Goal: Task Accomplishment & Management: Complete application form

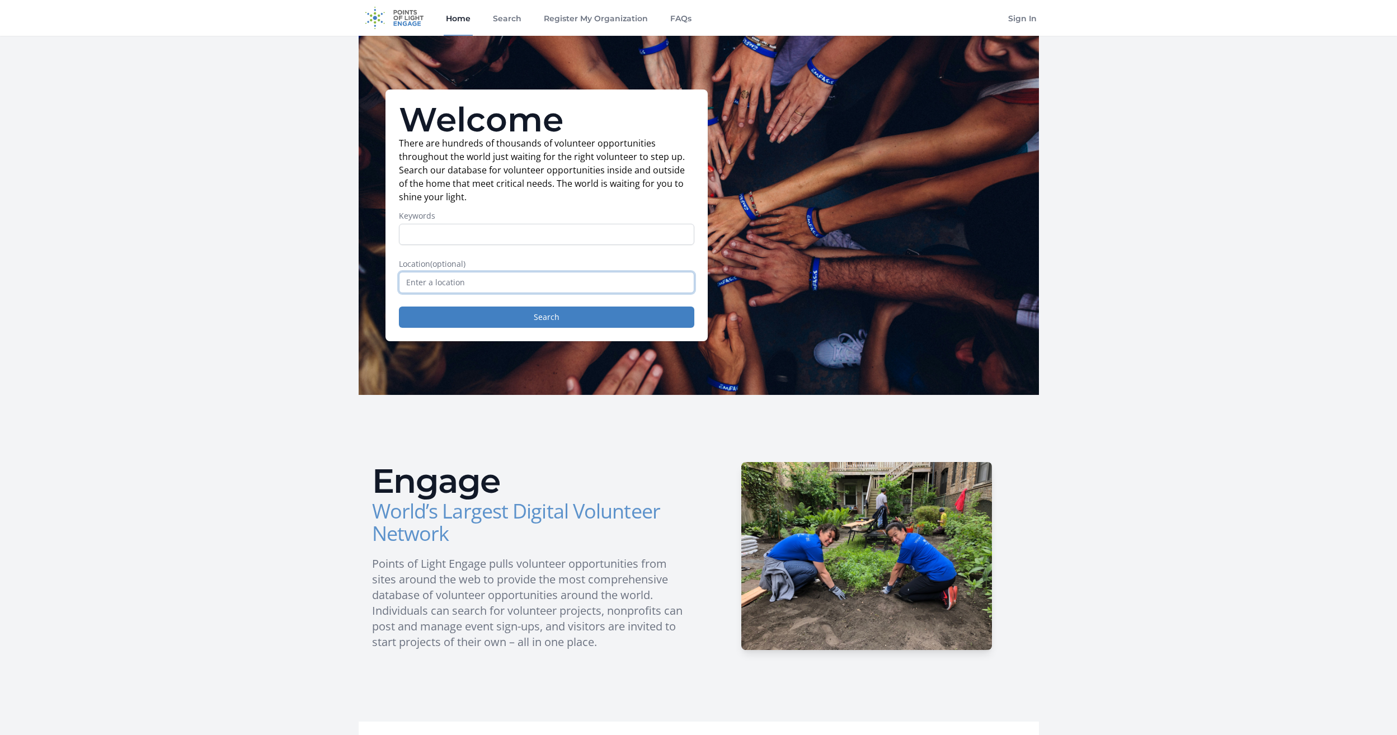
click at [444, 284] on input "text" at bounding box center [546, 282] width 295 height 21
drag, startPoint x: 585, startPoint y: 277, endPoint x: 400, endPoint y: 285, distance: 185.3
click at [400, 285] on input "Flórida, Londrina - State of Paraná, Brazil" at bounding box center [546, 282] width 295 height 21
type input "l"
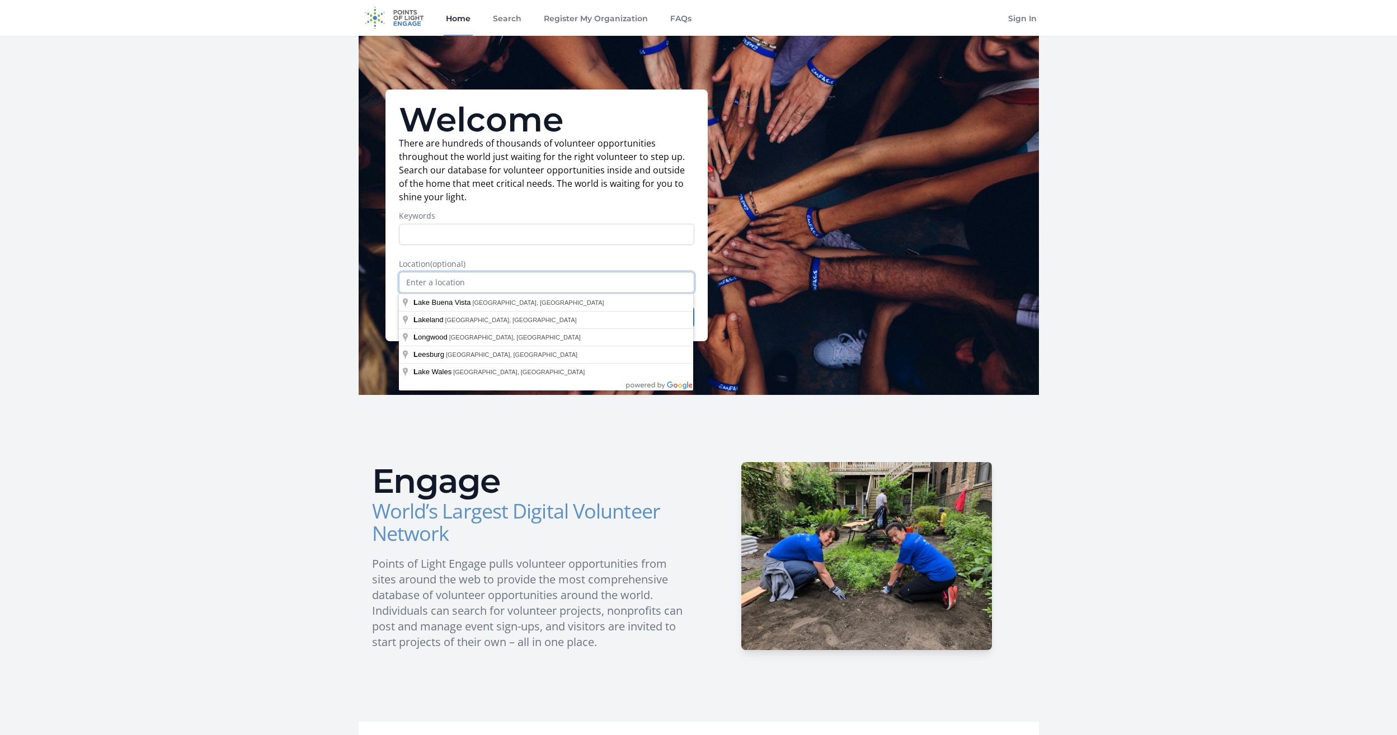
type input "f"
type input "Orlando, FL, USA"
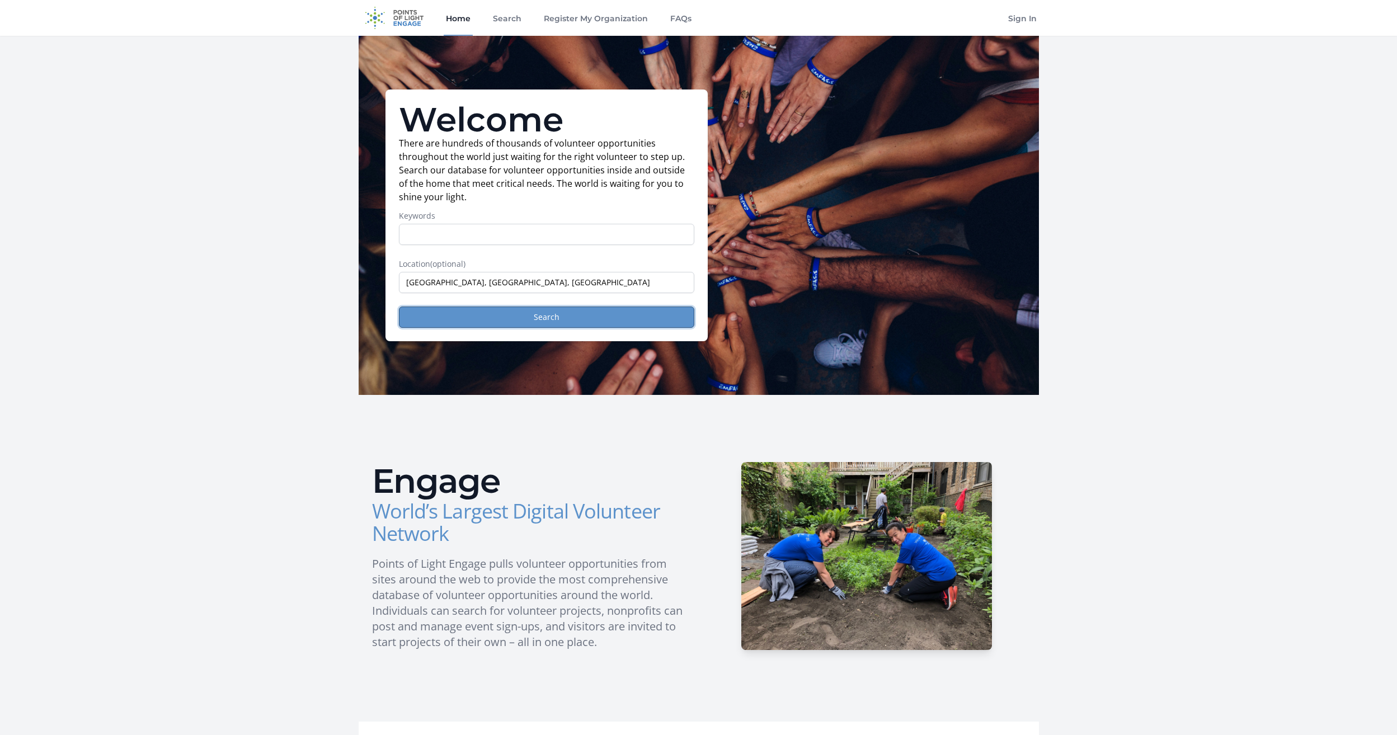
click at [521, 320] on button "Search" at bounding box center [546, 316] width 295 height 21
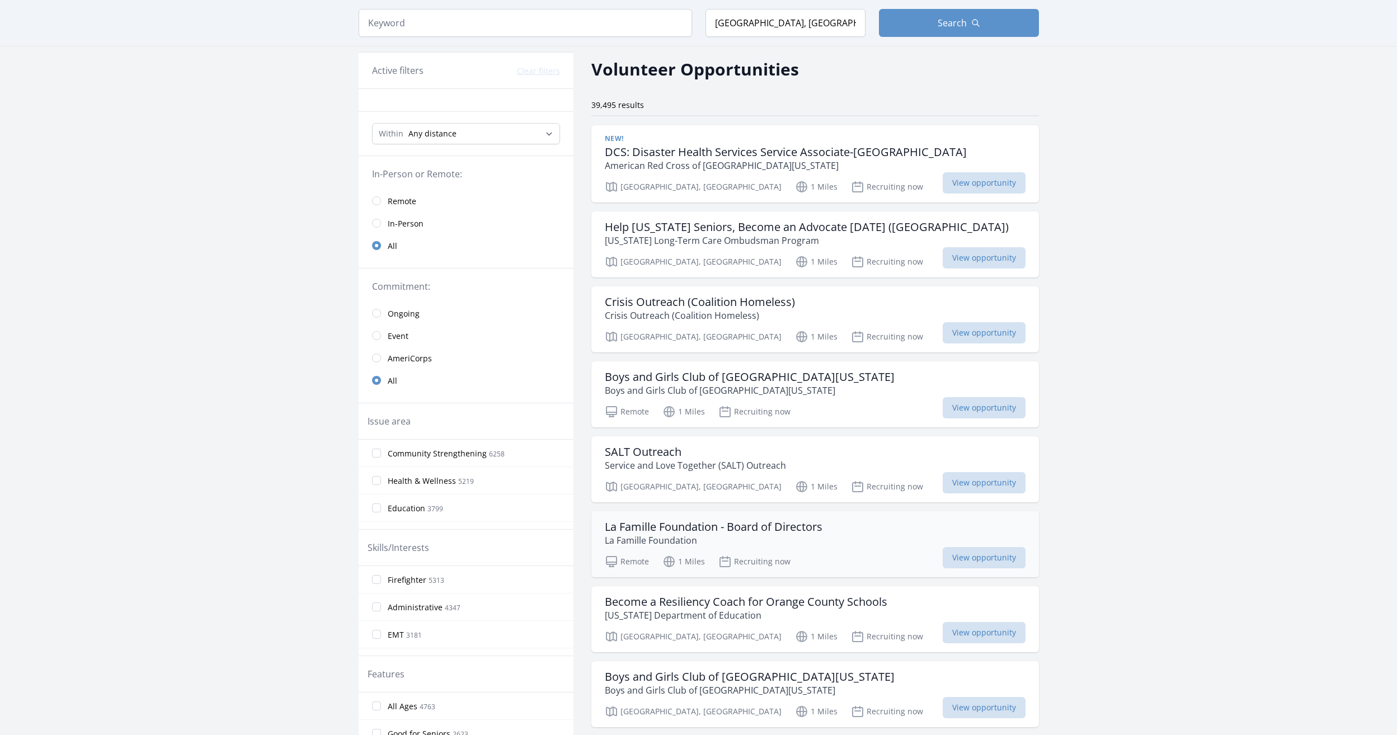
scroll to position [56, 0]
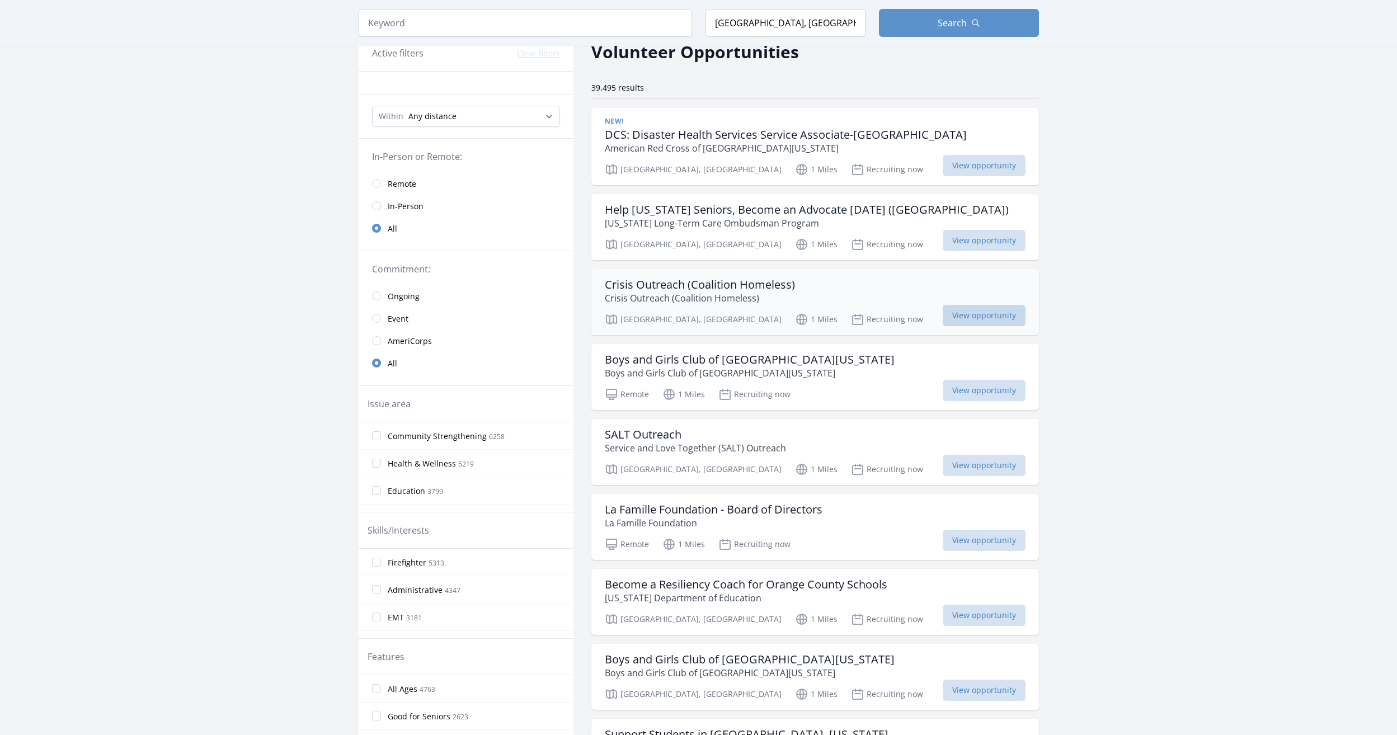
click at [942, 308] on span "View opportunity" at bounding box center [983, 315] width 83 height 21
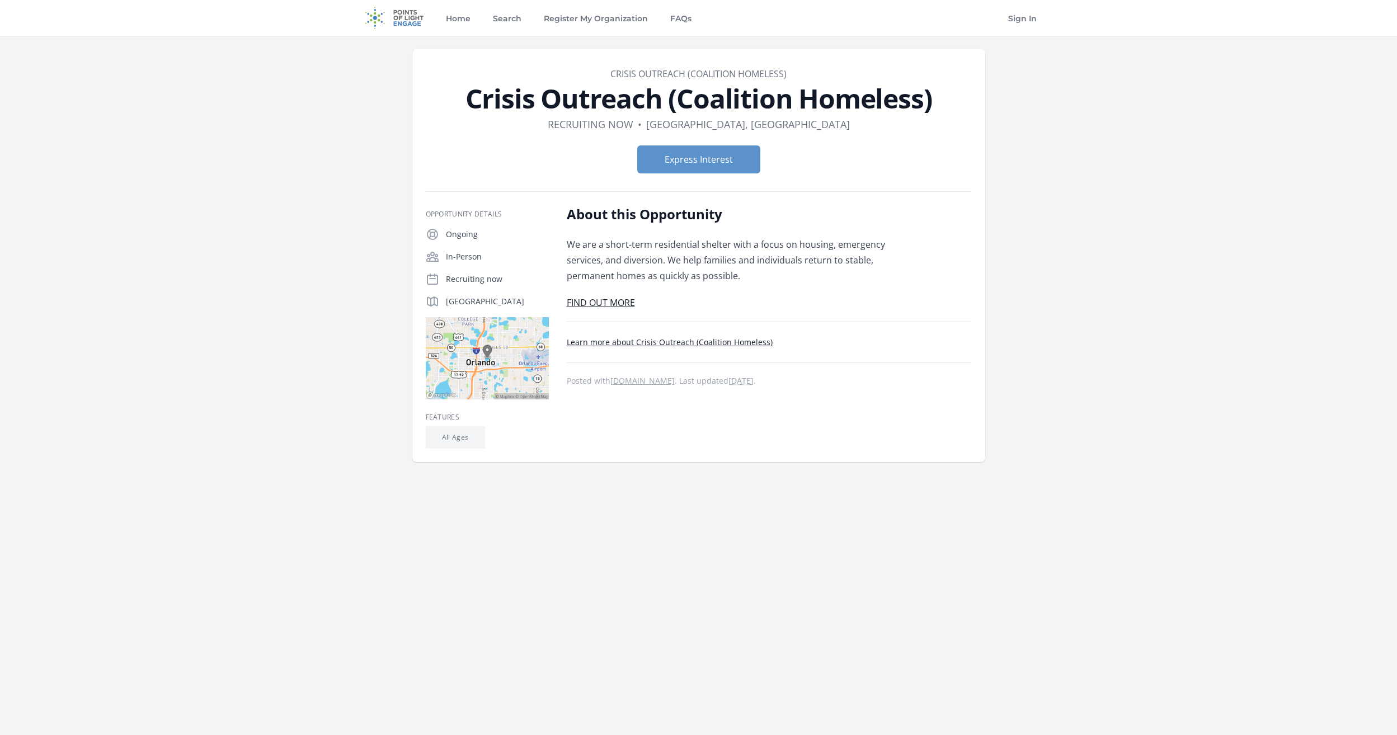
click at [652, 343] on link "Learn more about Crisis Outreach (Coalition Homeless)" at bounding box center [670, 342] width 206 height 11
click at [683, 163] on button "Express Interest" at bounding box center [698, 159] width 123 height 28
